Goal: Complete application form: Complete application form

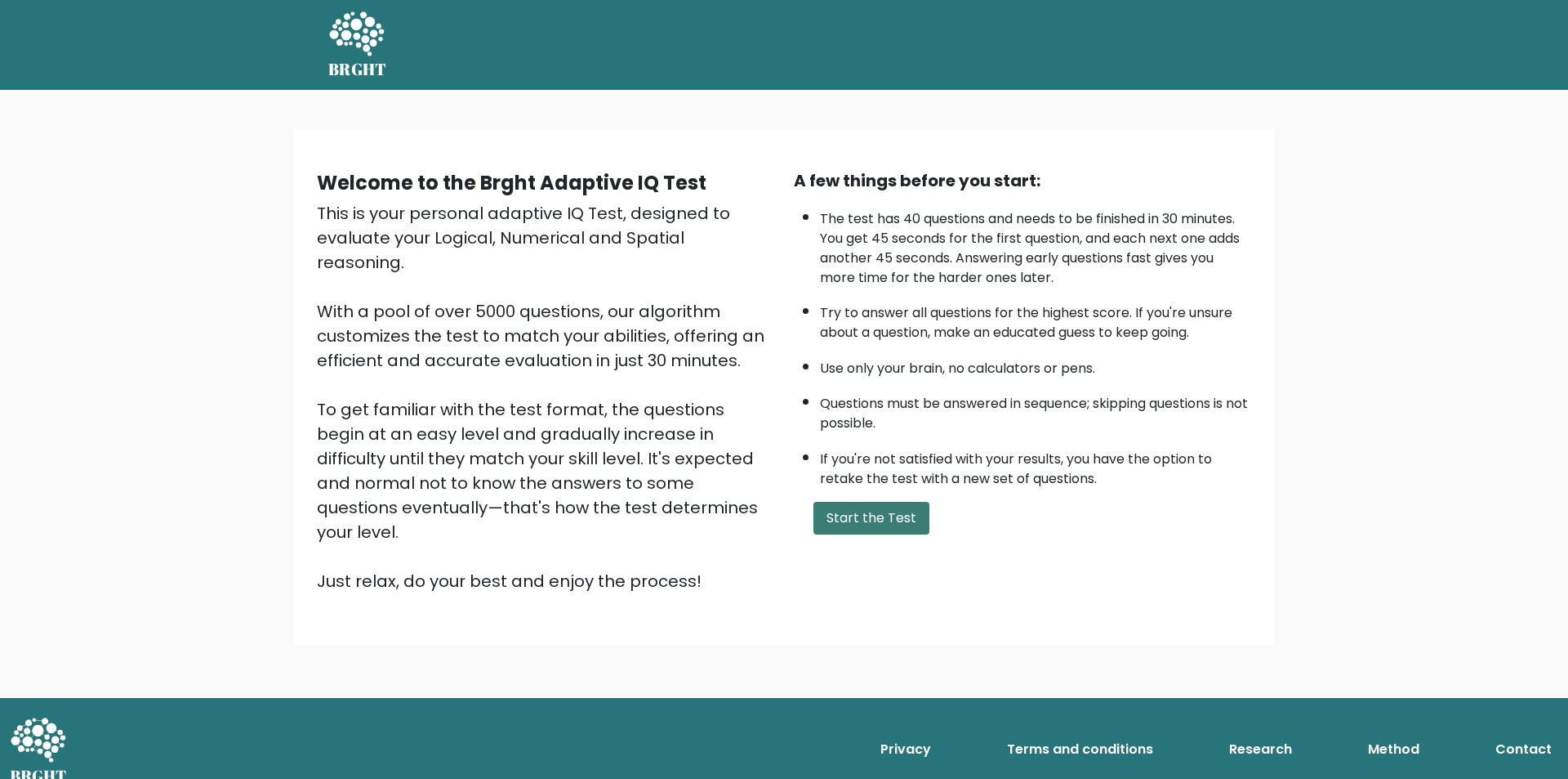
click at [869, 520] on button "Start the Test" at bounding box center [870, 517] width 116 height 32
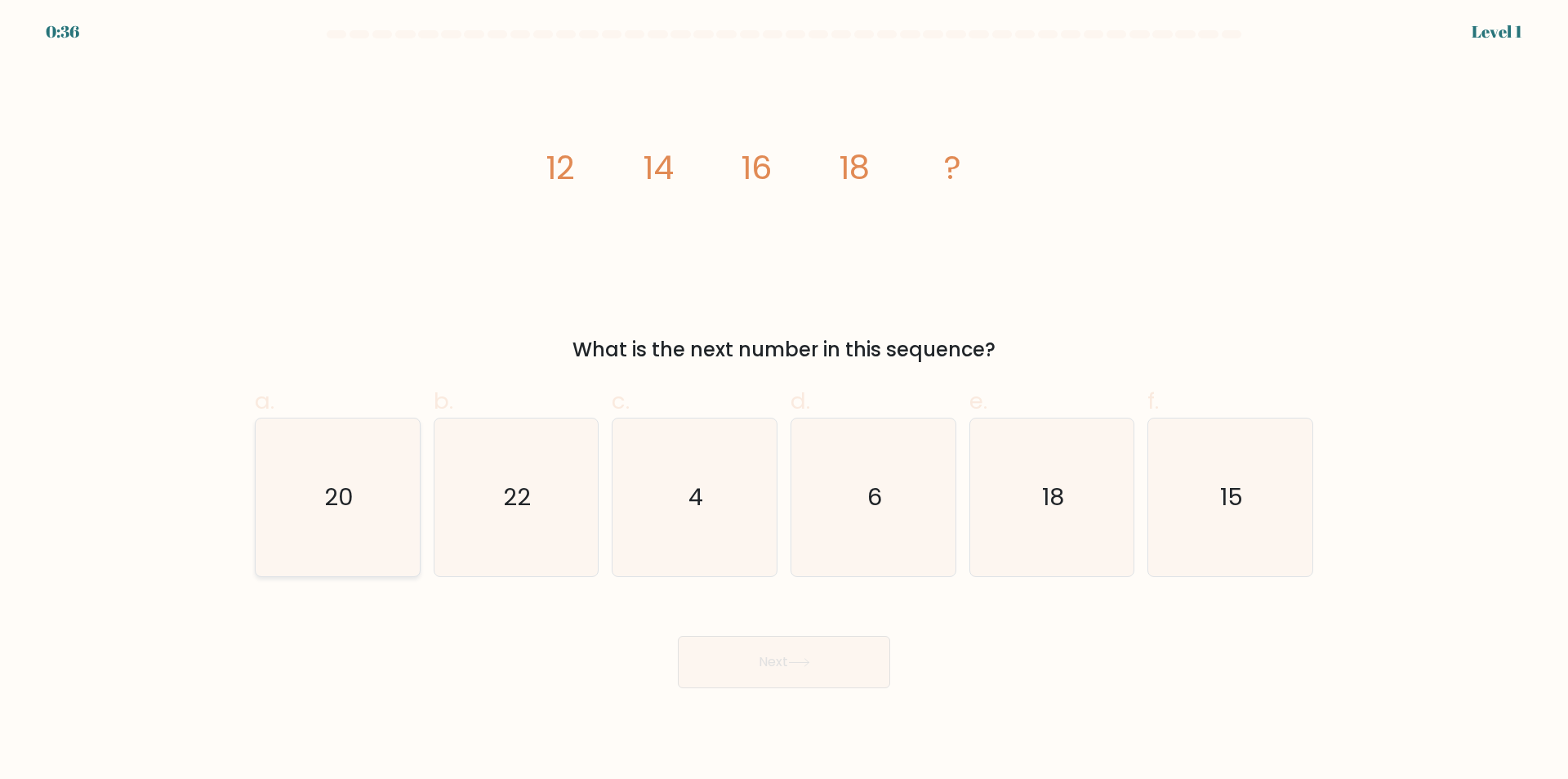
click at [332, 529] on icon "20" at bounding box center [337, 497] width 157 height 157
click at [784, 401] on input "a. 20" at bounding box center [784, 395] width 1 height 11
radio input "true"
click at [782, 674] on button "Next" at bounding box center [784, 661] width 212 height 52
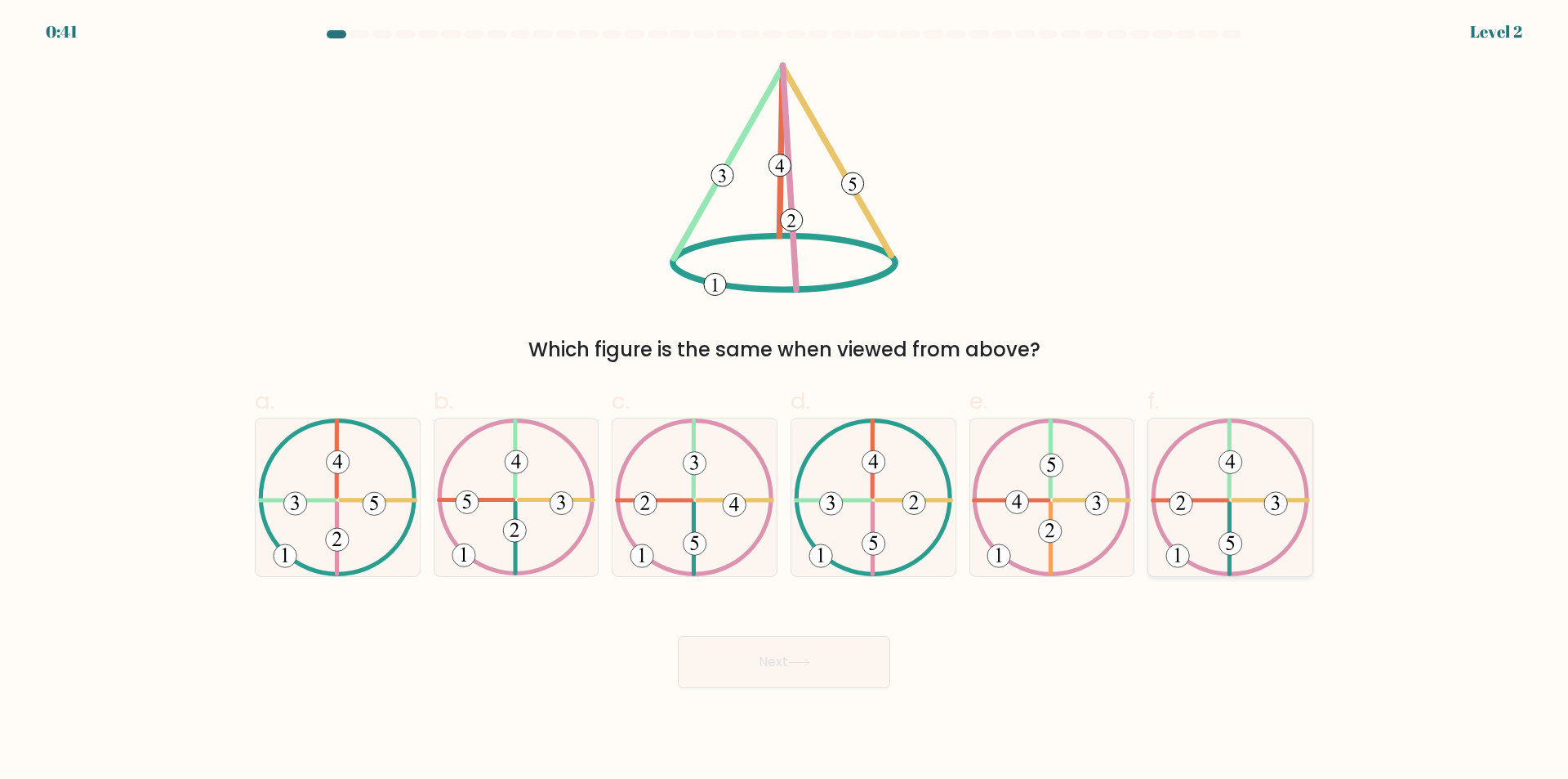
click at [1238, 516] on icon at bounding box center [1230, 497] width 159 height 157
click at [784, 401] on input "f." at bounding box center [784, 395] width 1 height 11
radio input "true"
click at [768, 682] on button "Next" at bounding box center [784, 661] width 212 height 52
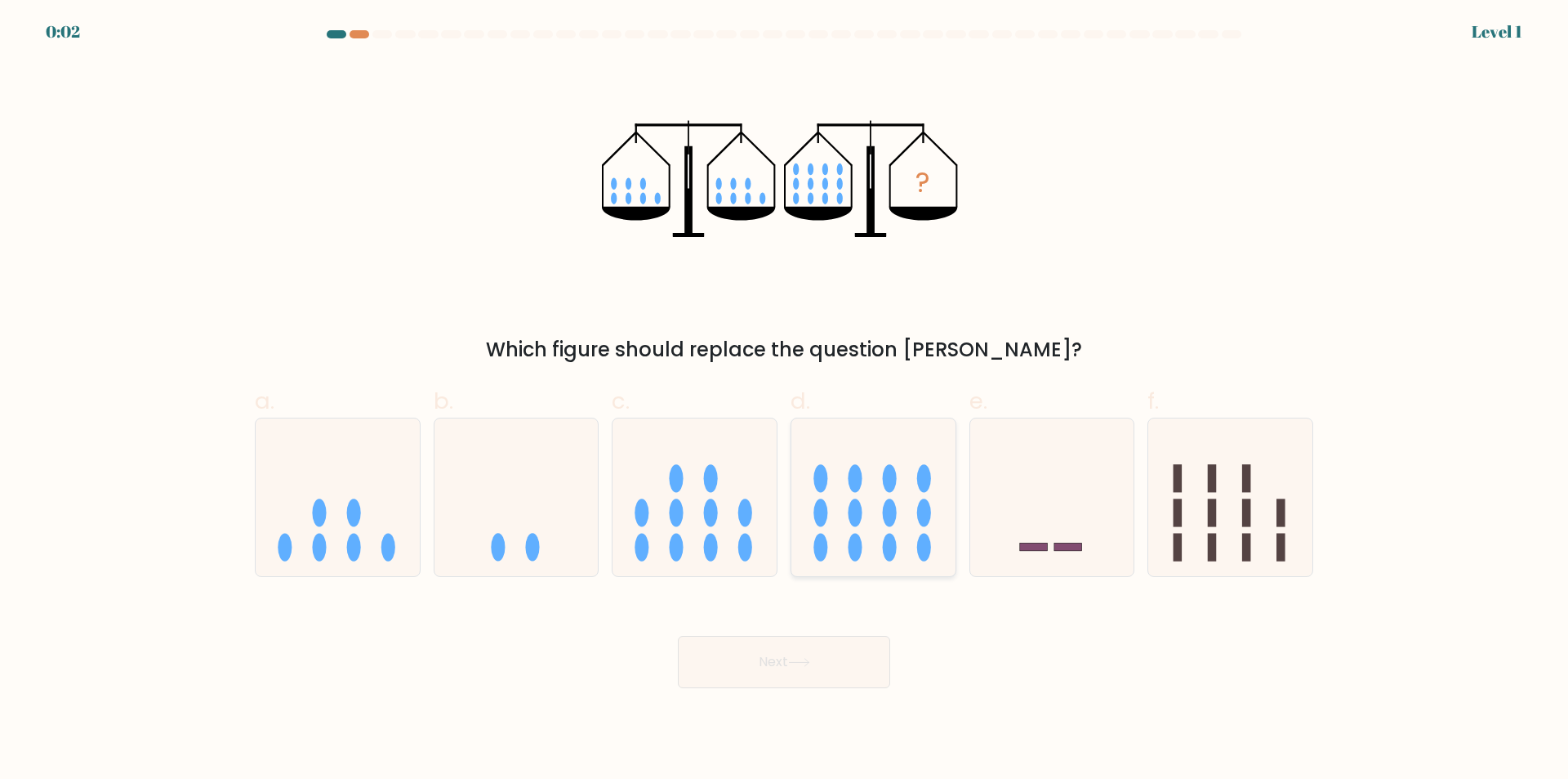
click at [838, 529] on icon at bounding box center [873, 498] width 164 height 136
click at [784, 401] on input "d." at bounding box center [784, 395] width 1 height 11
radio input "true"
click at [779, 654] on button "Next" at bounding box center [784, 661] width 212 height 52
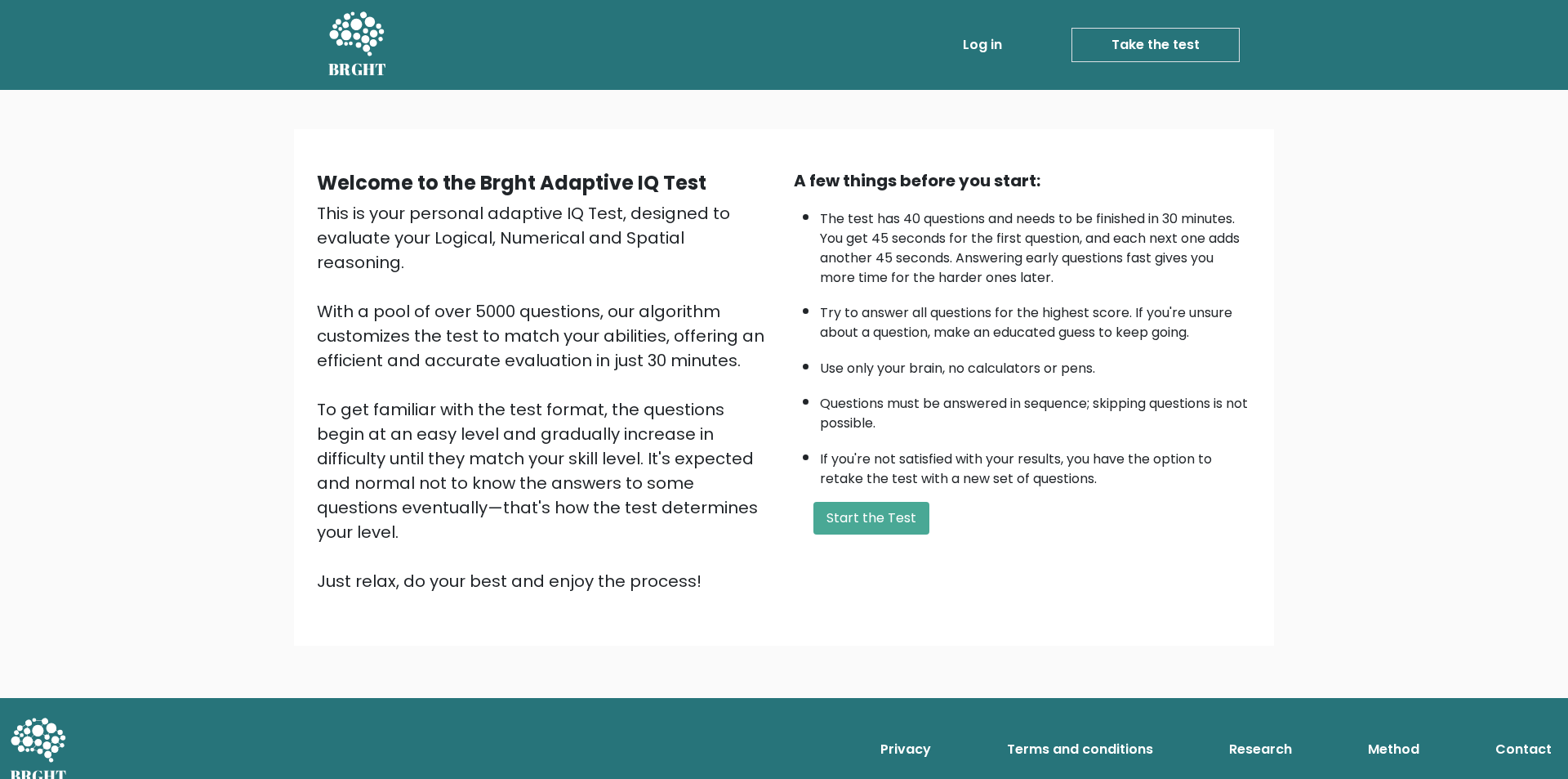
click at [848, 535] on div "A few things before you start: The test has 40 questions and needs to be finish…" at bounding box center [1022, 380] width 477 height 425
click at [860, 524] on button "Start the Test" at bounding box center [870, 517] width 116 height 32
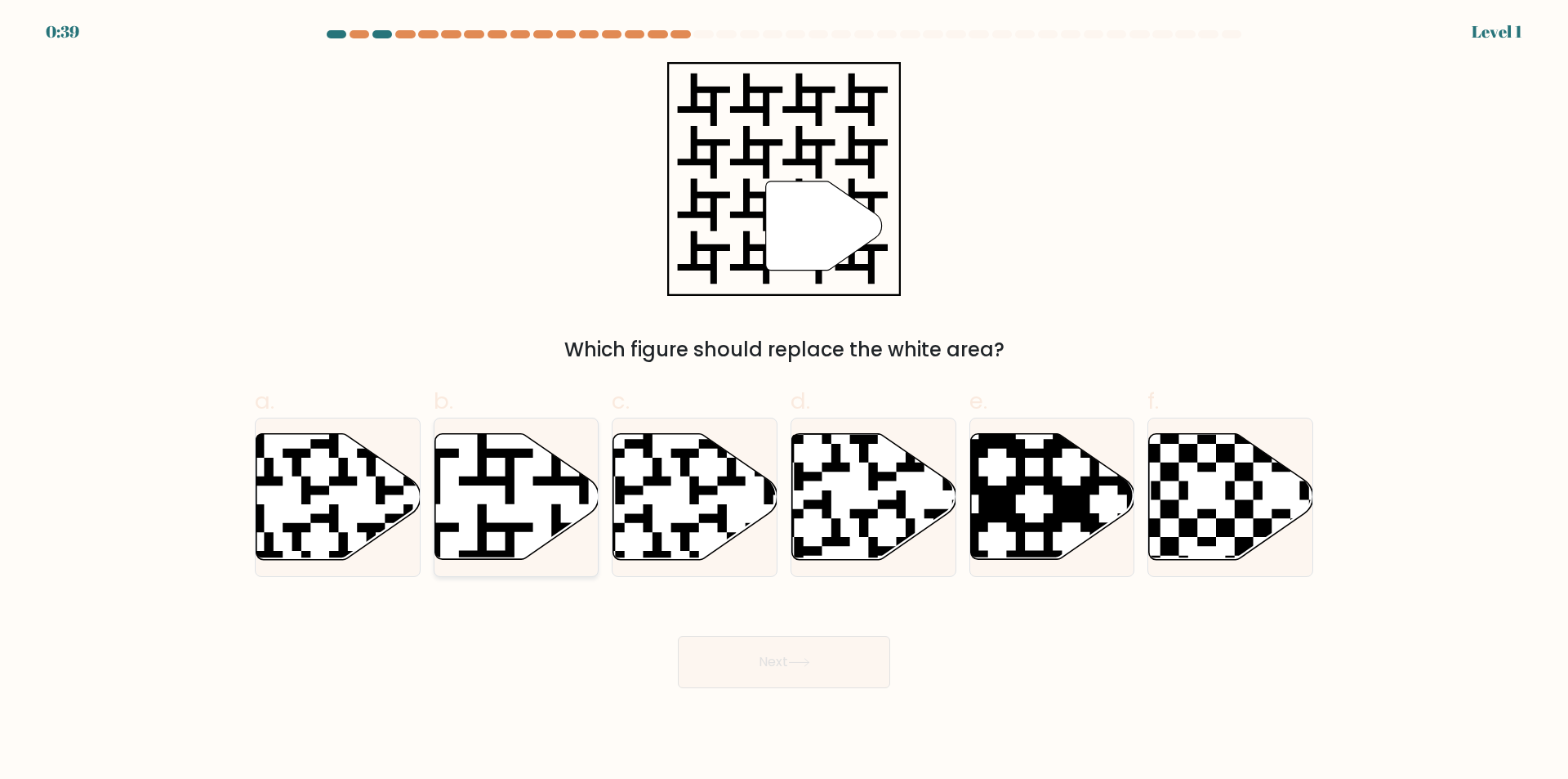
click at [465, 529] on icon at bounding box center [517, 497] width 164 height 126
click at [784, 401] on input "b." at bounding box center [784, 395] width 1 height 11
radio input "true"
click at [717, 660] on button "Next" at bounding box center [784, 661] width 212 height 52
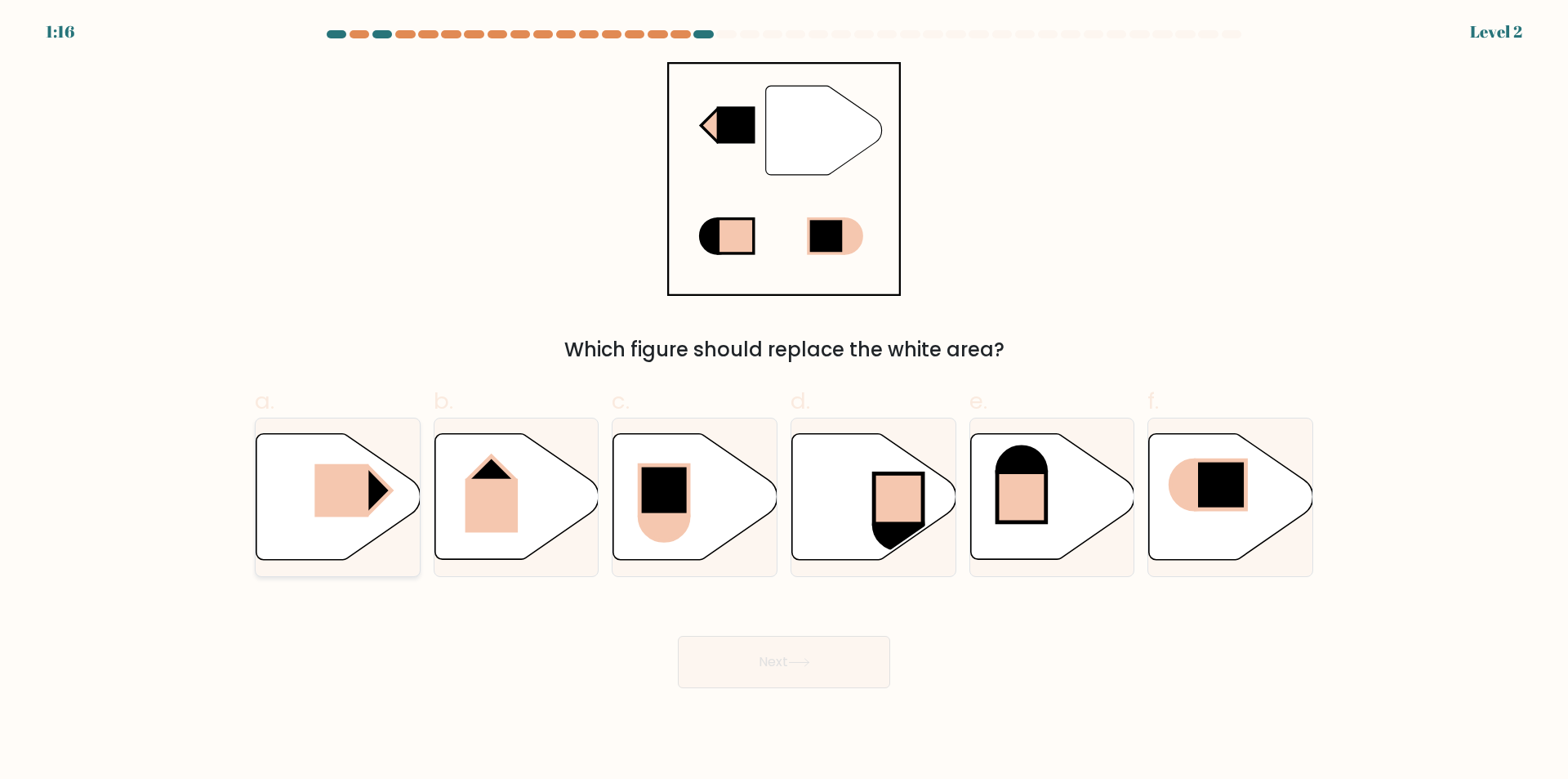
drag, startPoint x: 336, startPoint y: 512, endPoint x: 373, endPoint y: 518, distance: 37.5
click at [338, 512] on rect at bounding box center [341, 491] width 54 height 53
click at [784, 401] on input "a." at bounding box center [784, 395] width 1 height 11
radio input "true"
click at [737, 674] on button "Next" at bounding box center [784, 661] width 212 height 52
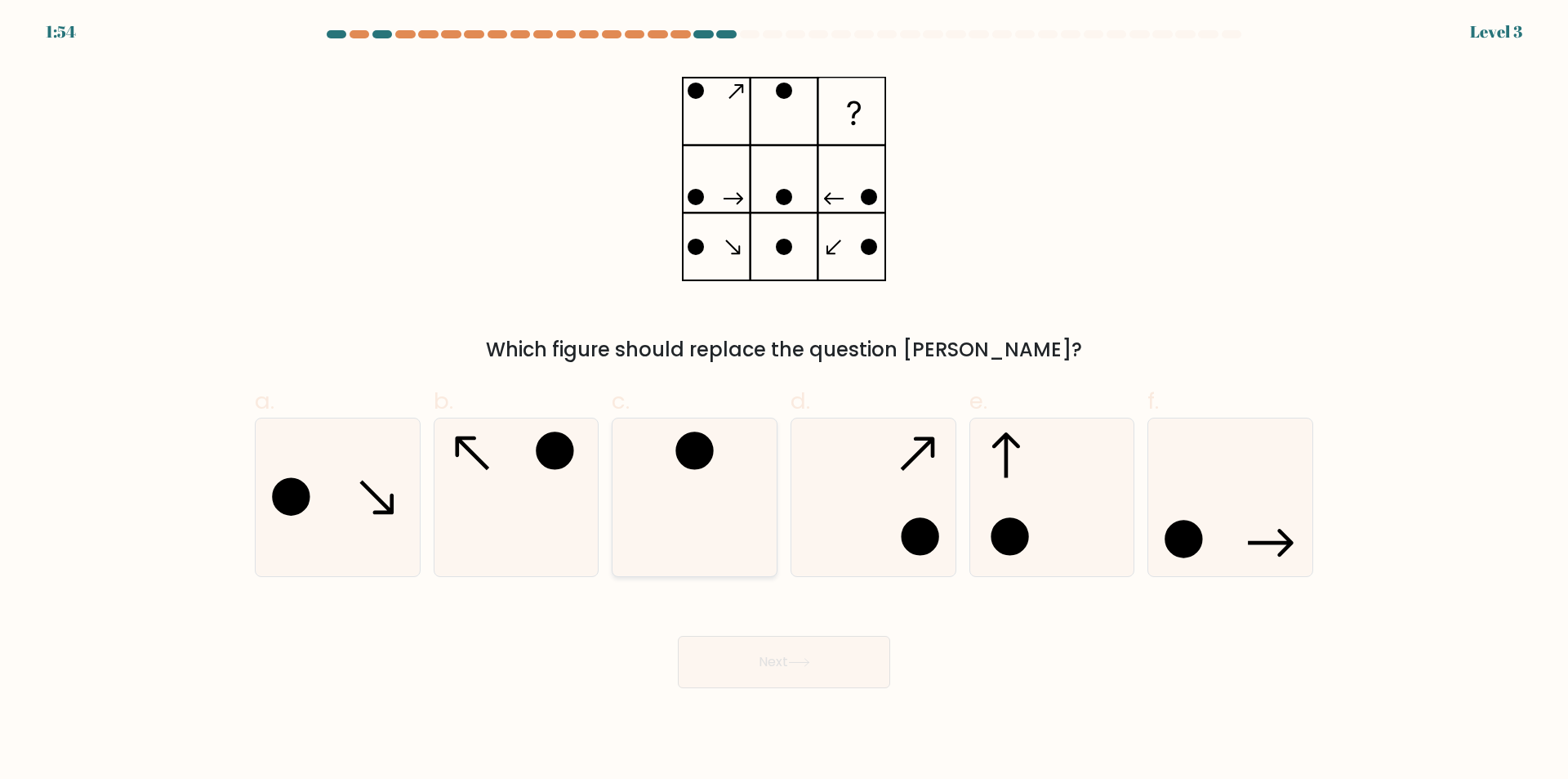
click at [703, 470] on icon at bounding box center [694, 497] width 157 height 157
click at [784, 401] on input "c." at bounding box center [784, 395] width 1 height 11
radio input "true"
click at [764, 654] on button "Next" at bounding box center [784, 661] width 212 height 52
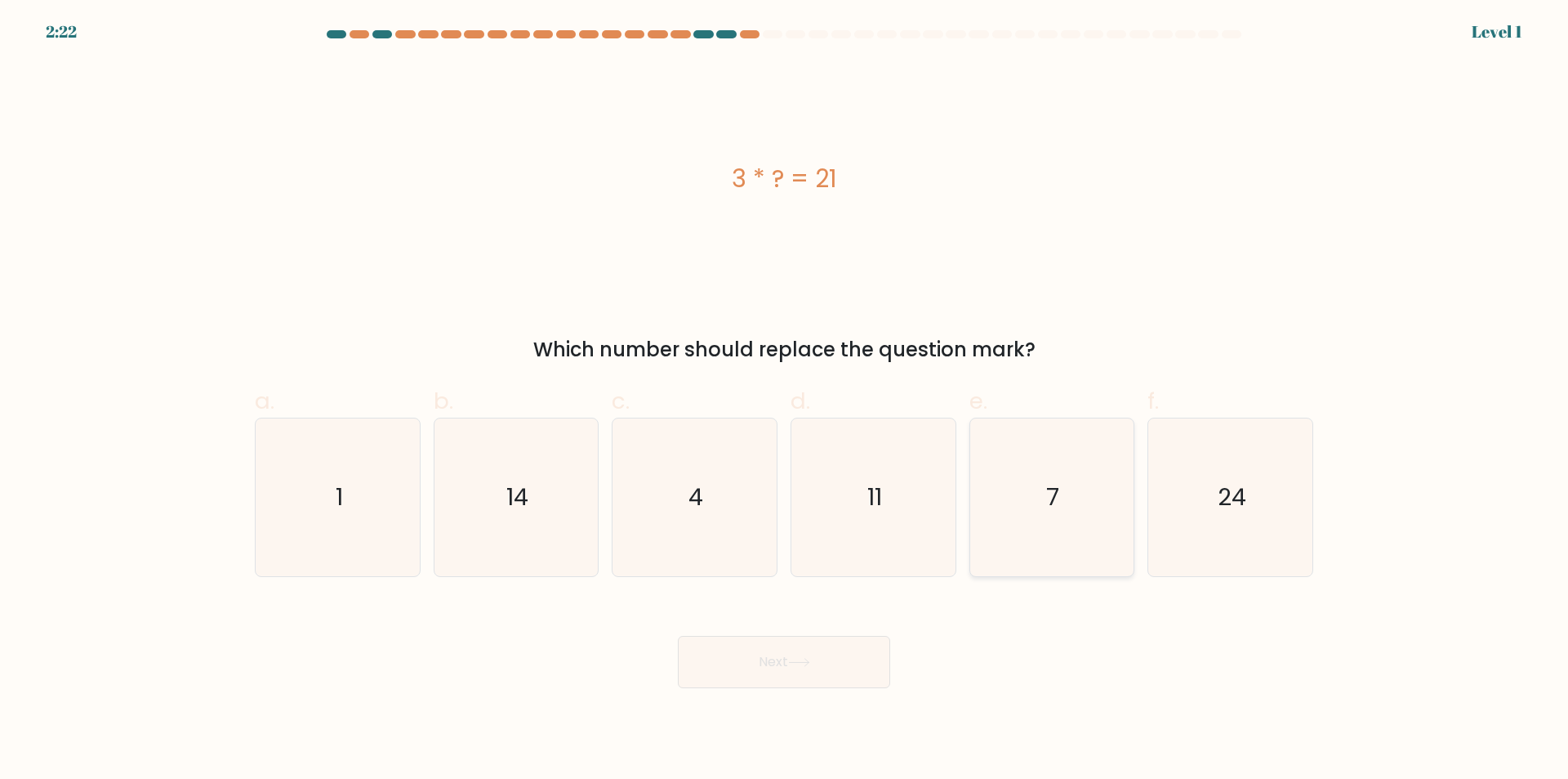
drag, startPoint x: 1104, startPoint y: 517, endPoint x: 1102, endPoint y: 565, distance: 48.0
click at [1104, 518] on icon "7" at bounding box center [1050, 497] width 157 height 157
click at [784, 401] on input "e. 7" at bounding box center [784, 395] width 1 height 11
radio input "true"
click at [793, 670] on button "Next" at bounding box center [784, 661] width 212 height 52
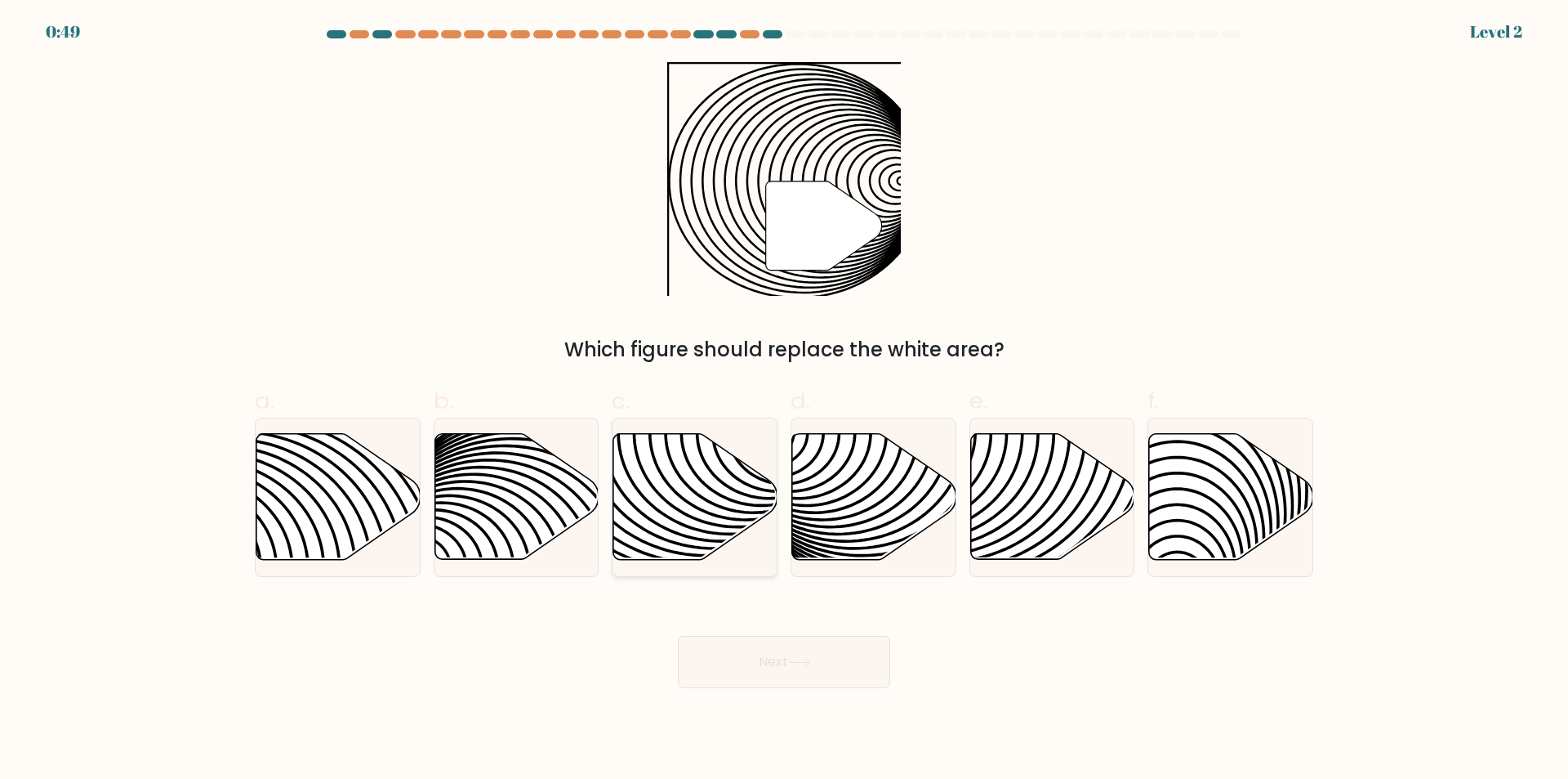
click at [703, 500] on icon at bounding box center [696, 497] width 164 height 126
click at [784, 401] on input "c." at bounding box center [784, 395] width 1 height 11
radio input "true"
click at [737, 682] on button "Next" at bounding box center [784, 661] width 212 height 52
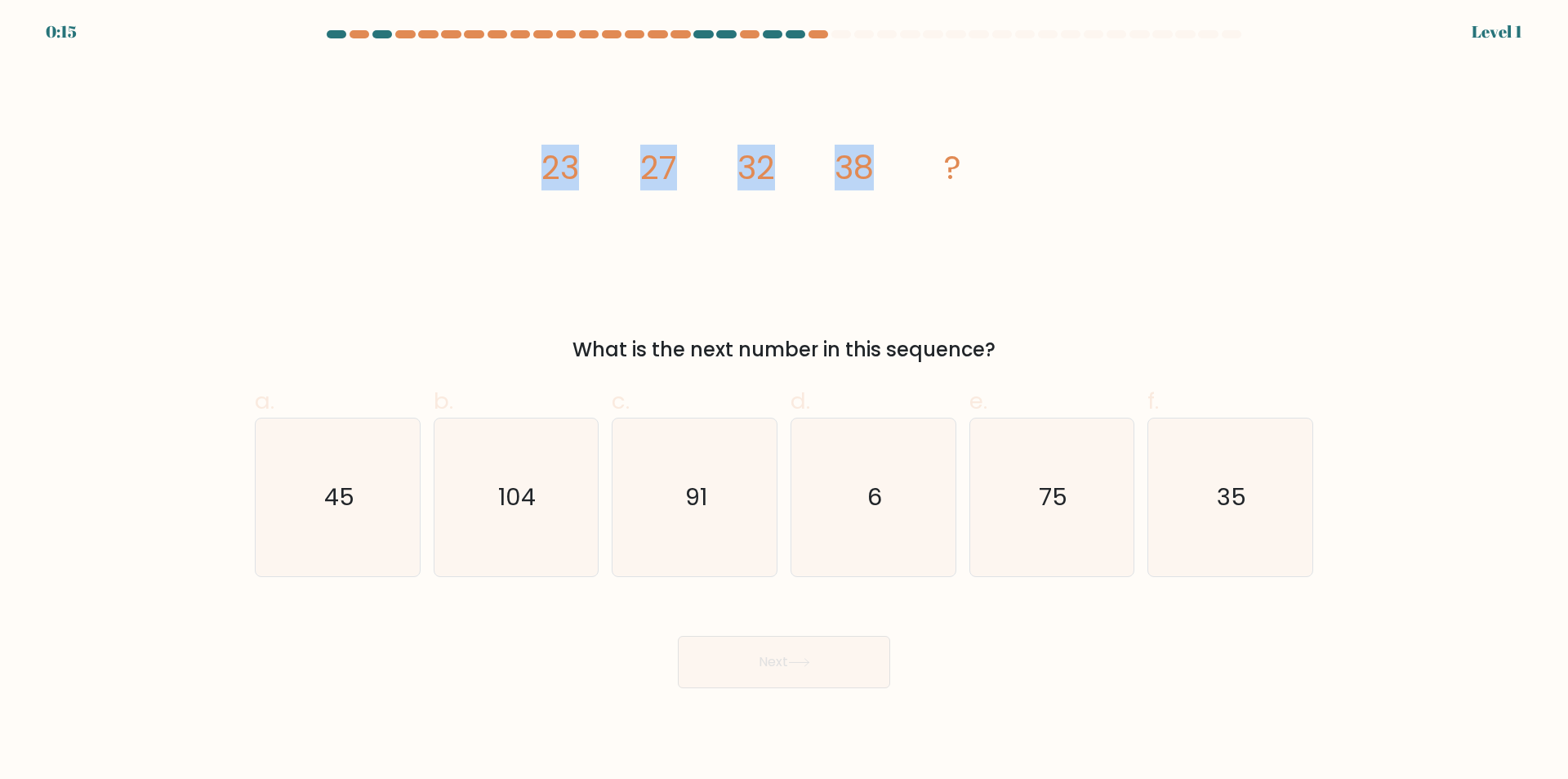
drag, startPoint x: 546, startPoint y: 172, endPoint x: 901, endPoint y: 174, distance: 355.0
click at [901, 174] on icon "image/svg+xml 23 27 32 38 ?" at bounding box center [784, 179] width 489 height 234
copy g "23 27 32 38"
